Goal: Information Seeking & Learning: Find specific fact

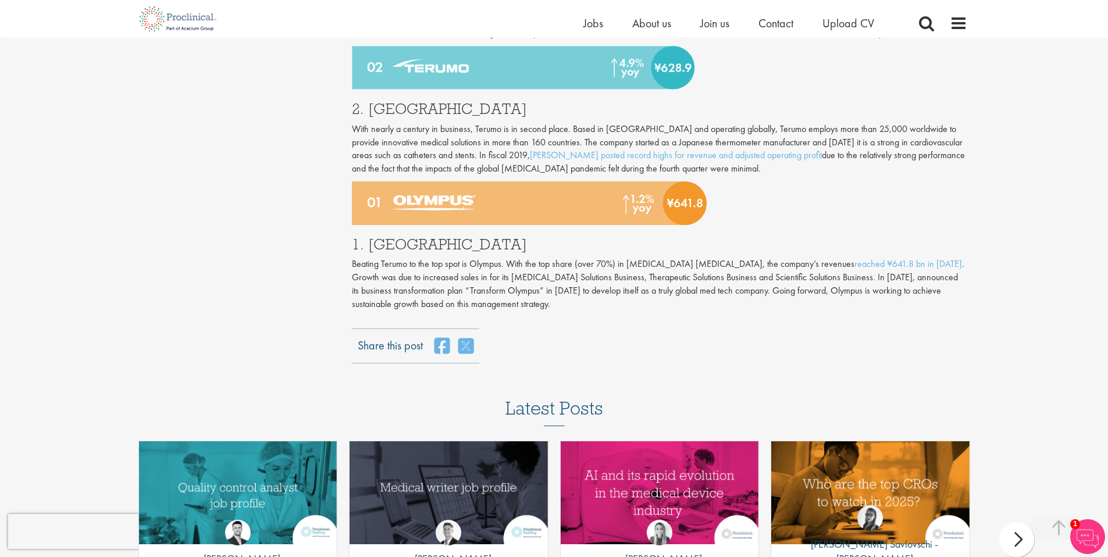
scroll to position [1513, 0]
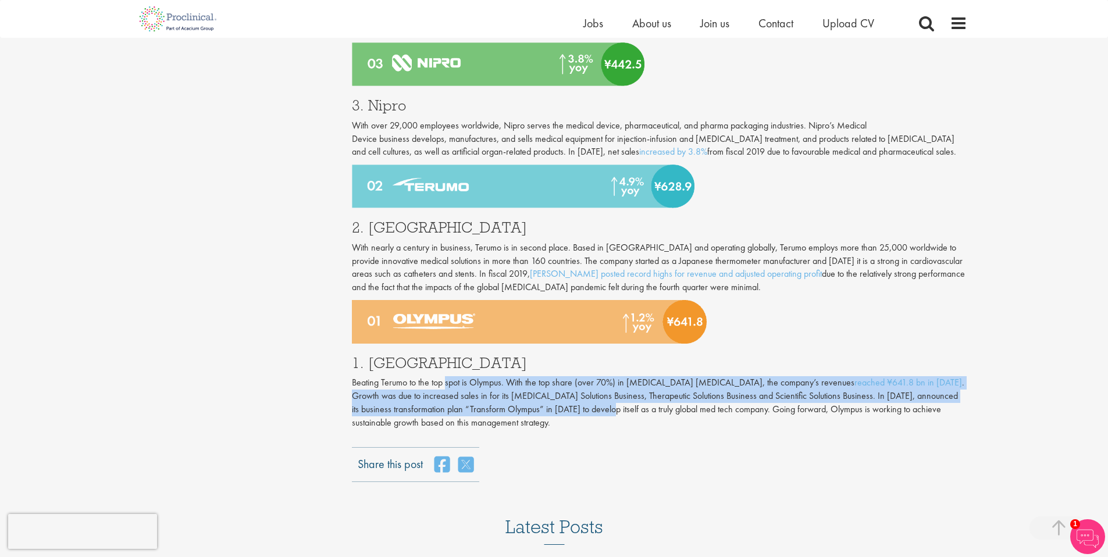
drag, startPoint x: 446, startPoint y: 356, endPoint x: 597, endPoint y: 390, distance: 155.0
click at [597, 390] on p "Beating Terumo to the top spot is Olympus. With the top share (over 70%) in [ME…" at bounding box center [659, 402] width 615 height 53
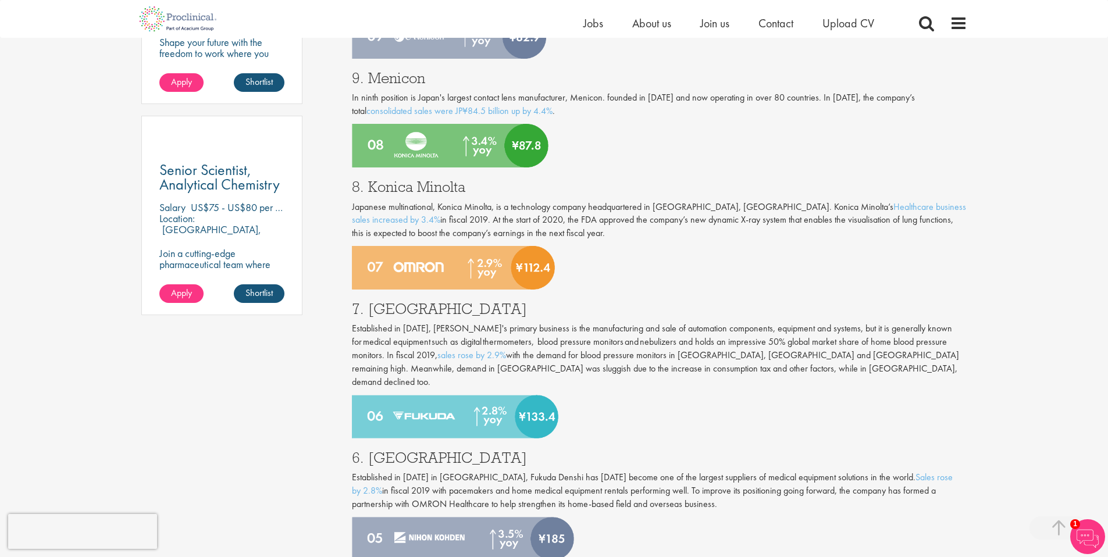
scroll to position [0, 0]
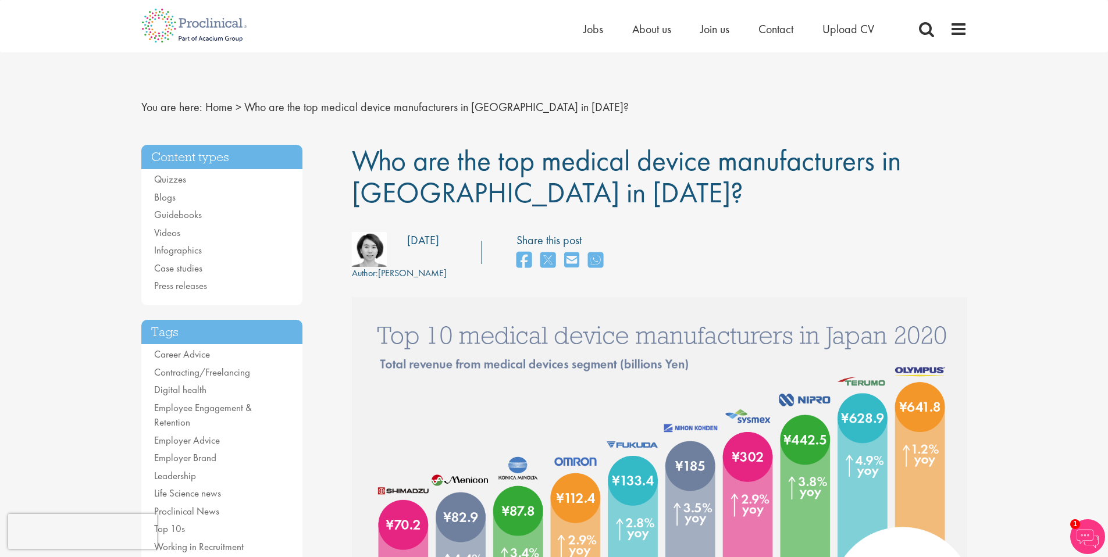
click at [501, 181] on span "Who are the top medical device manufacturers in [GEOGRAPHIC_DATA] in [DATE]?" at bounding box center [626, 176] width 549 height 69
drag, startPoint x: 447, startPoint y: 158, endPoint x: 529, endPoint y: 177, distance: 84.1
click at [529, 177] on span "Who are the top medical device manufacturers in [GEOGRAPHIC_DATA] in [DATE]?" at bounding box center [626, 176] width 549 height 69
click at [531, 183] on h1 "Who are the top medical device manufacturers in [GEOGRAPHIC_DATA] in [DATE]?" at bounding box center [659, 177] width 615 height 64
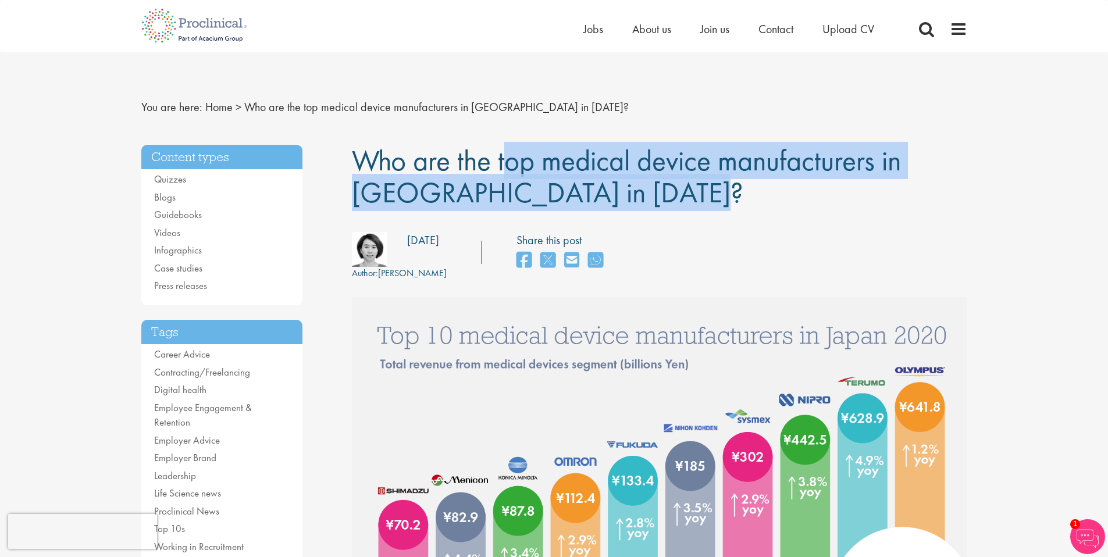
drag, startPoint x: 532, startPoint y: 201, endPoint x: 355, endPoint y: 159, distance: 181.7
click at [355, 159] on h1 "Who are the top medical device manufacturers in [GEOGRAPHIC_DATA] in [DATE]?" at bounding box center [659, 177] width 615 height 64
click at [364, 165] on span "Who are the top medical device manufacturers in [GEOGRAPHIC_DATA] in [DATE]?" at bounding box center [626, 176] width 549 height 69
drag, startPoint x: 368, startPoint y: 162, endPoint x: 587, endPoint y: 202, distance: 222.9
click at [587, 202] on h1 "Who are the top medical device manufacturers in [GEOGRAPHIC_DATA] in [DATE]?" at bounding box center [659, 177] width 615 height 64
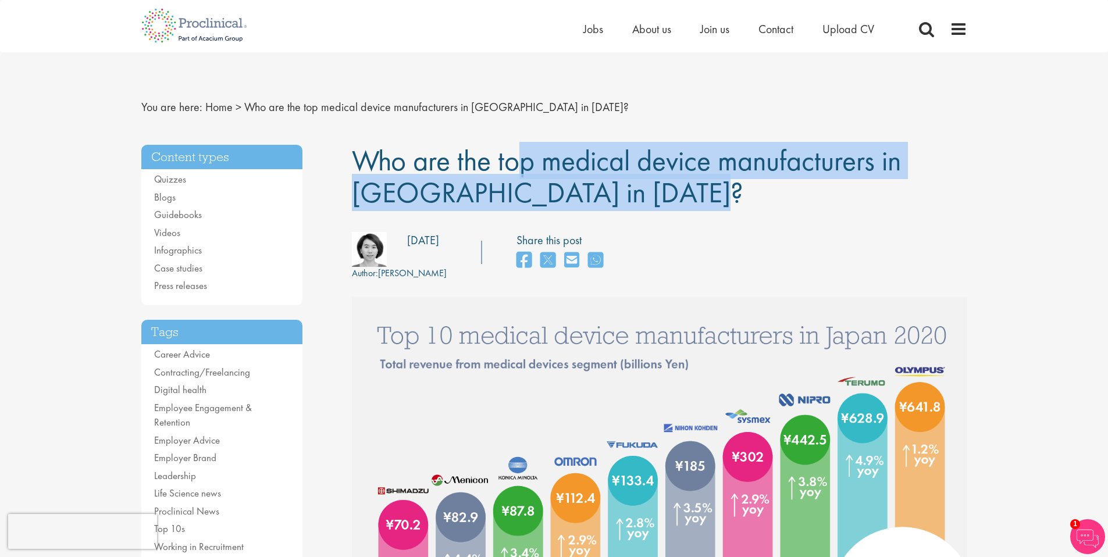
click at [587, 202] on h1 "Who are the top medical device manufacturers in [GEOGRAPHIC_DATA] in [DATE]?" at bounding box center [659, 177] width 615 height 64
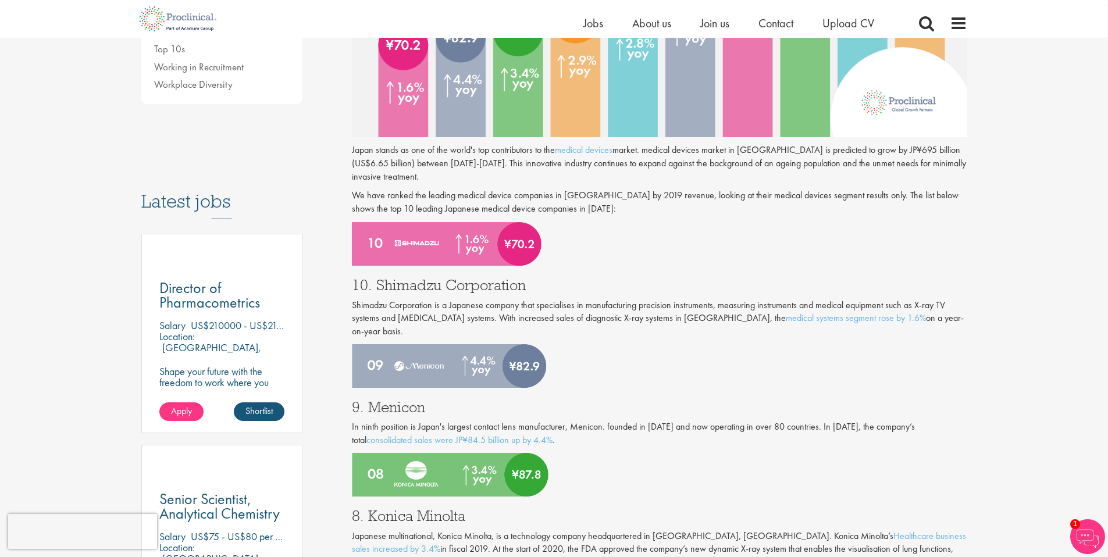
scroll to position [535, 0]
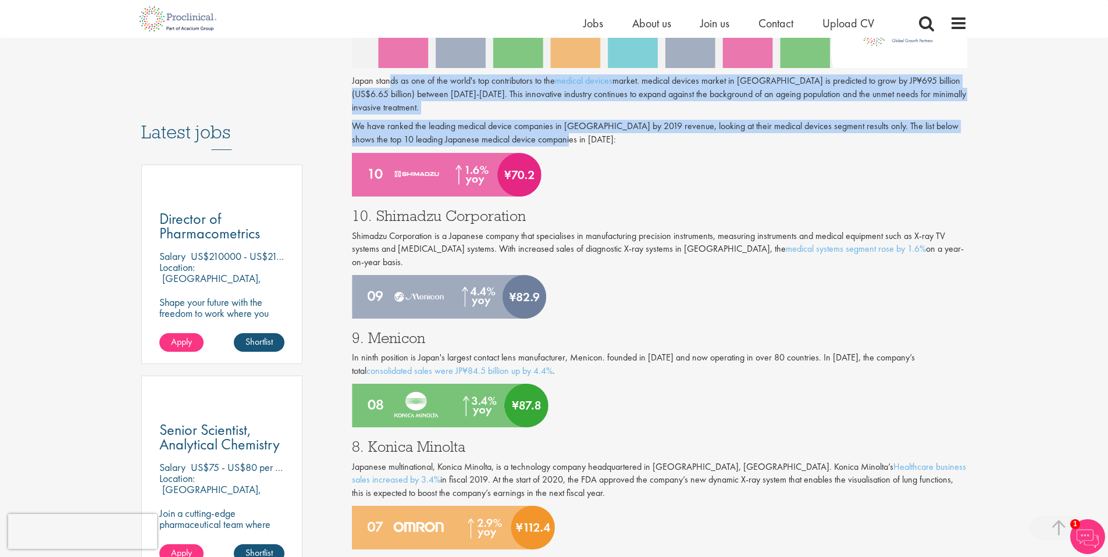
drag, startPoint x: 391, startPoint y: 81, endPoint x: 582, endPoint y: 145, distance: 202.0
click at [582, 145] on div "Japan stands as one of the world's top contributors to the medical devices mark…" at bounding box center [659, 110] width 615 height 72
click at [514, 141] on p "We have ranked the leading medical device companies in [GEOGRAPHIC_DATA] by 201…" at bounding box center [659, 133] width 615 height 27
